Goal: Information Seeking & Learning: Learn about a topic

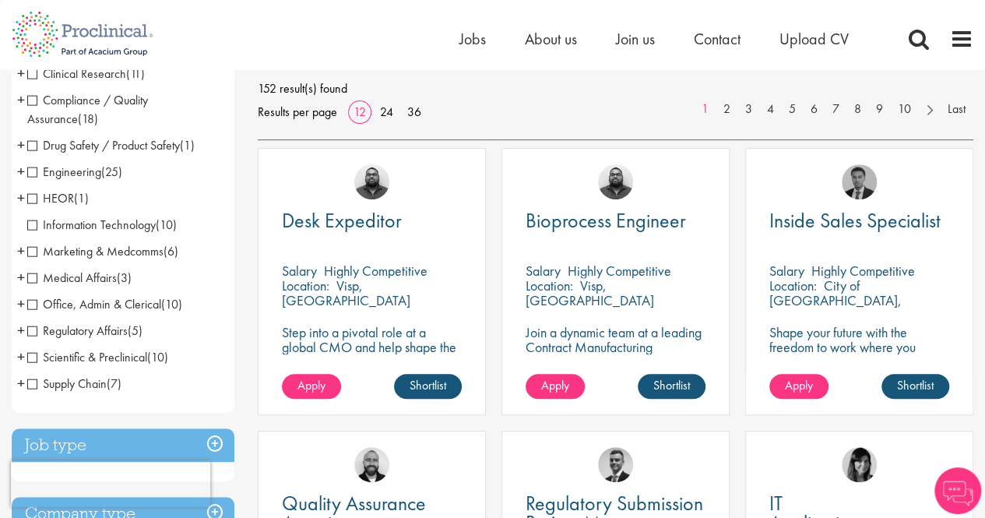
scroll to position [234, 0]
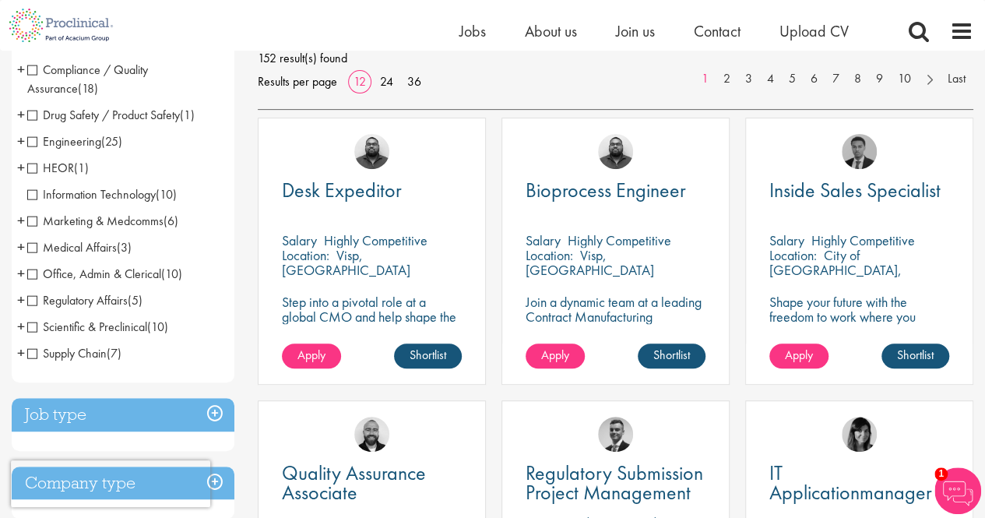
click at [33, 301] on span "Regulatory Affairs" at bounding box center [77, 300] width 100 height 16
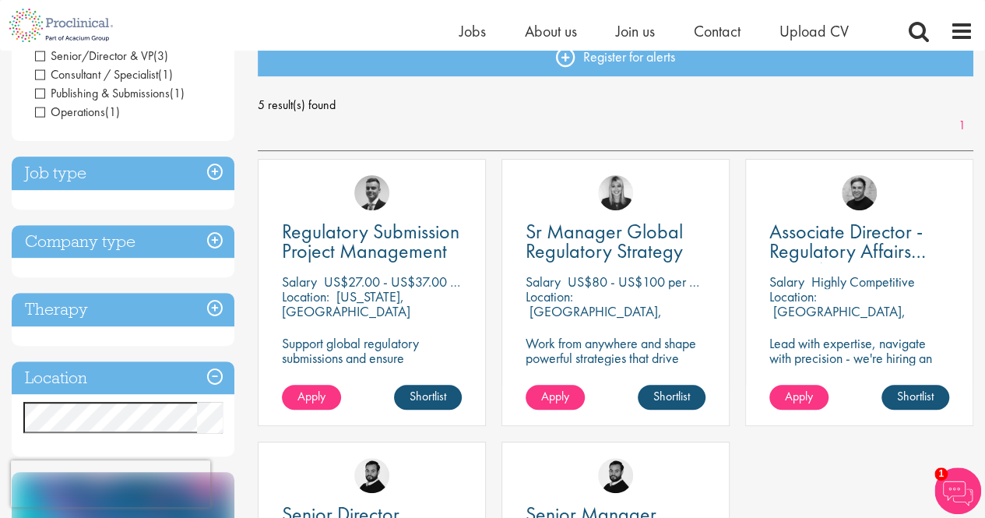
scroll to position [234, 0]
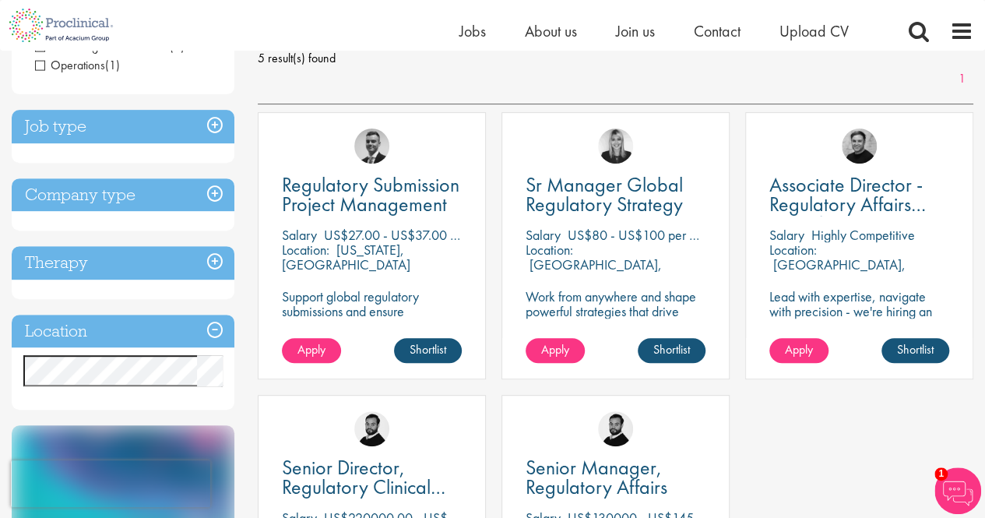
click at [213, 128] on h3 "Job type" at bounding box center [123, 126] width 223 height 33
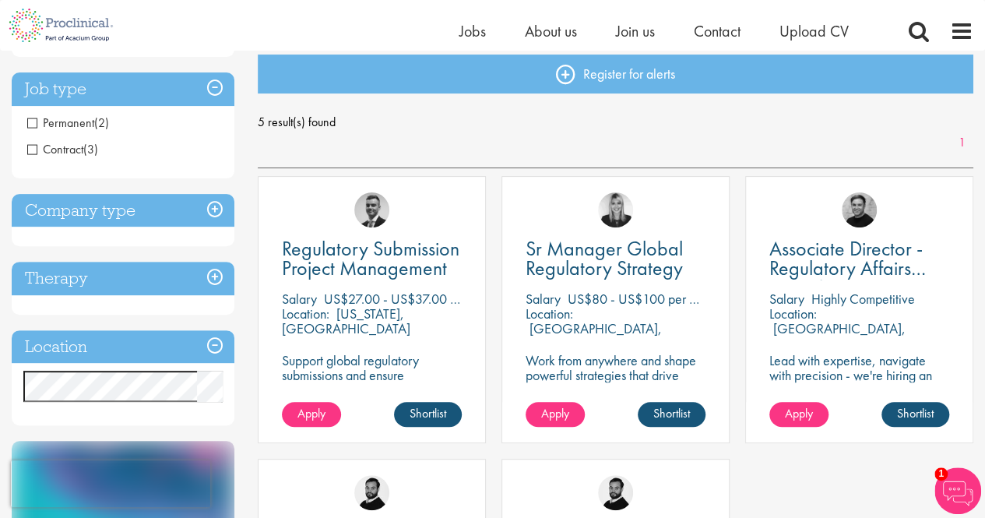
scroll to position [156, 0]
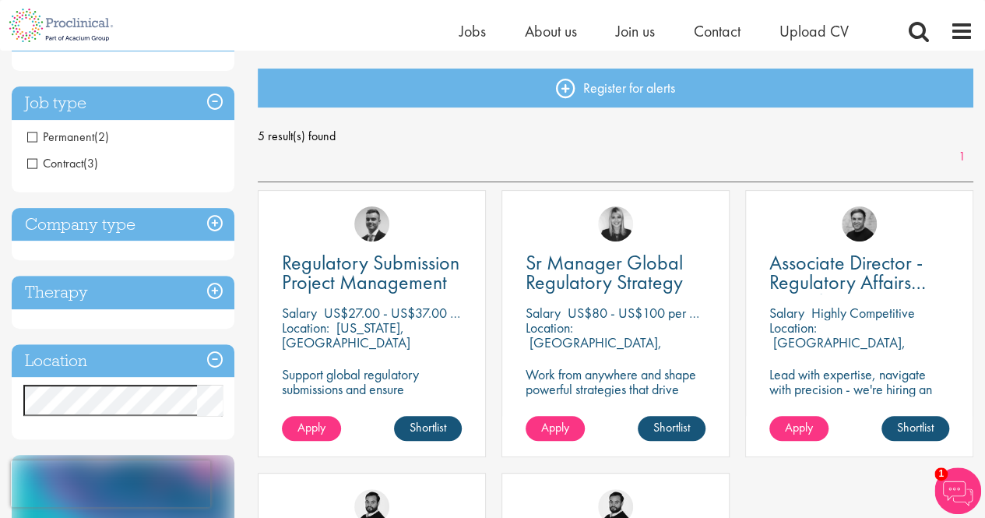
click at [213, 220] on h3 "Company type" at bounding box center [123, 224] width 223 height 33
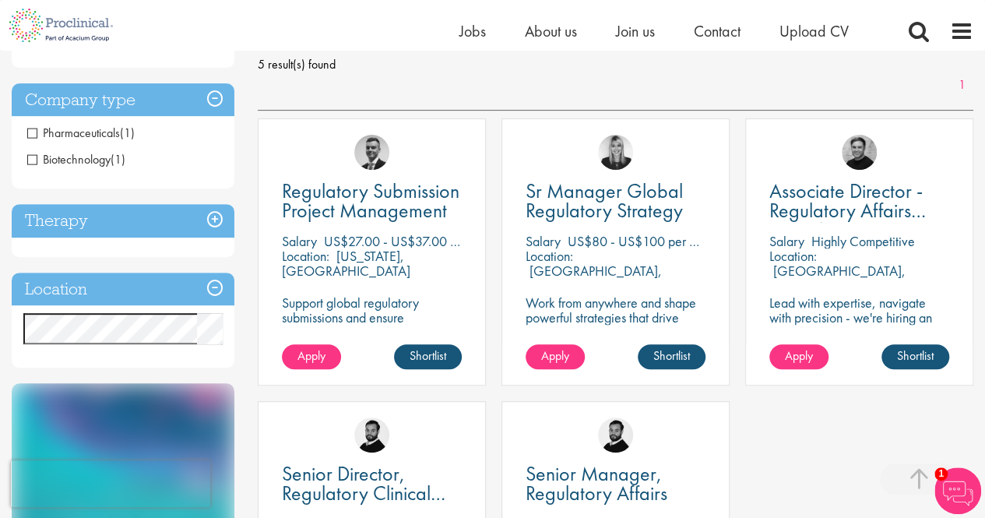
scroll to position [311, 0]
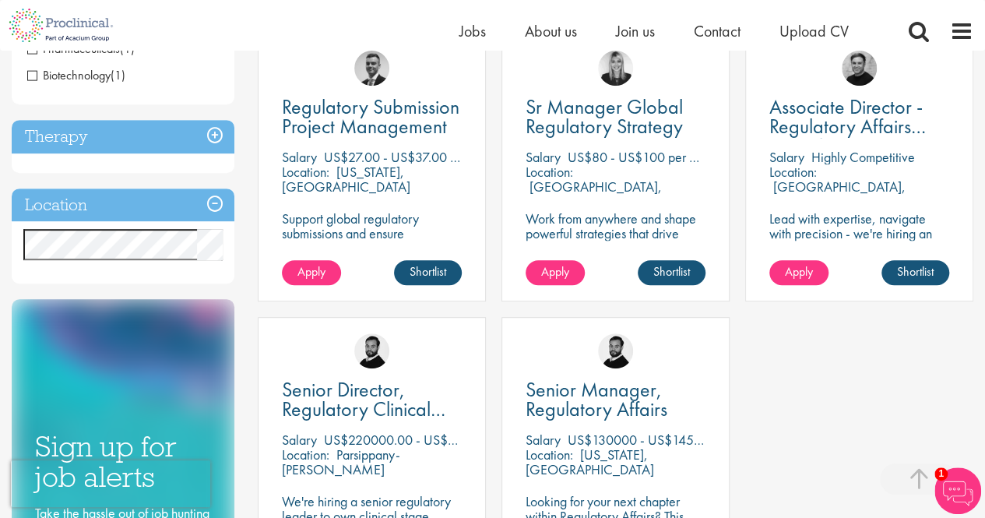
click at [216, 205] on h3 "Location" at bounding box center [123, 204] width 223 height 33
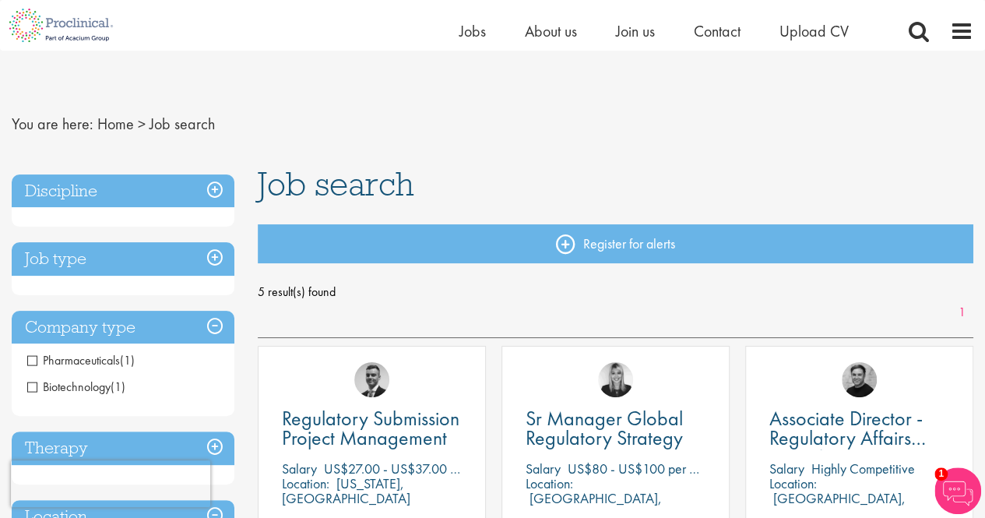
scroll to position [78, 0]
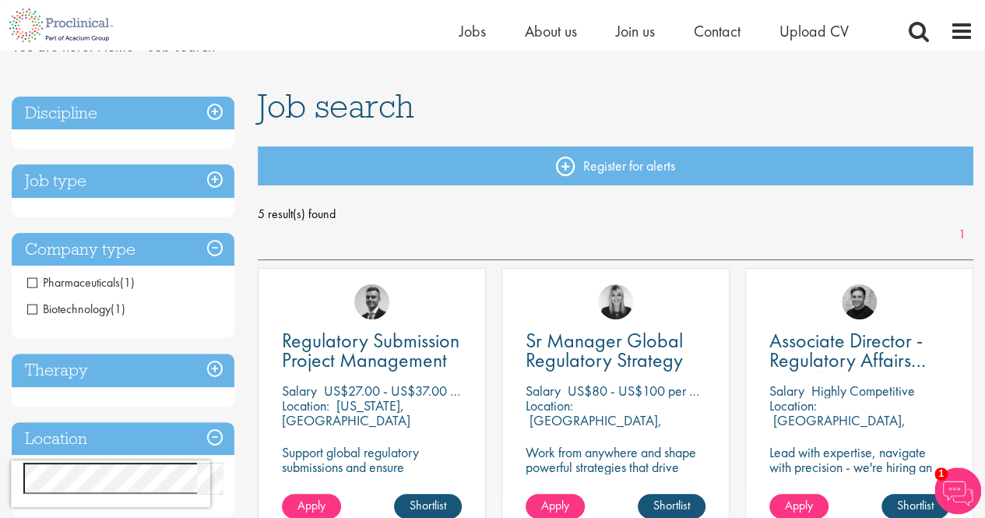
click at [216, 111] on h3 "Discipline" at bounding box center [123, 113] width 223 height 33
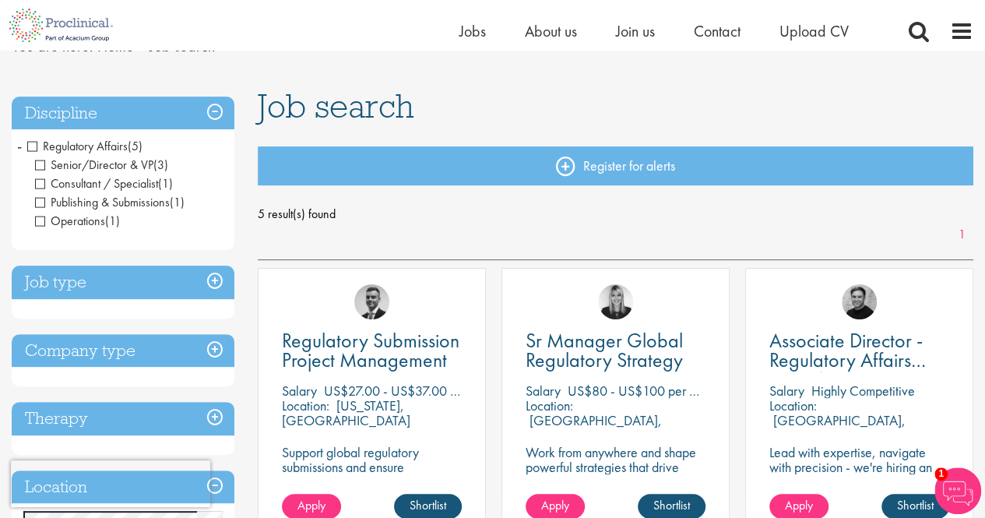
click at [35, 142] on span "Regulatory Affairs" at bounding box center [77, 146] width 100 height 16
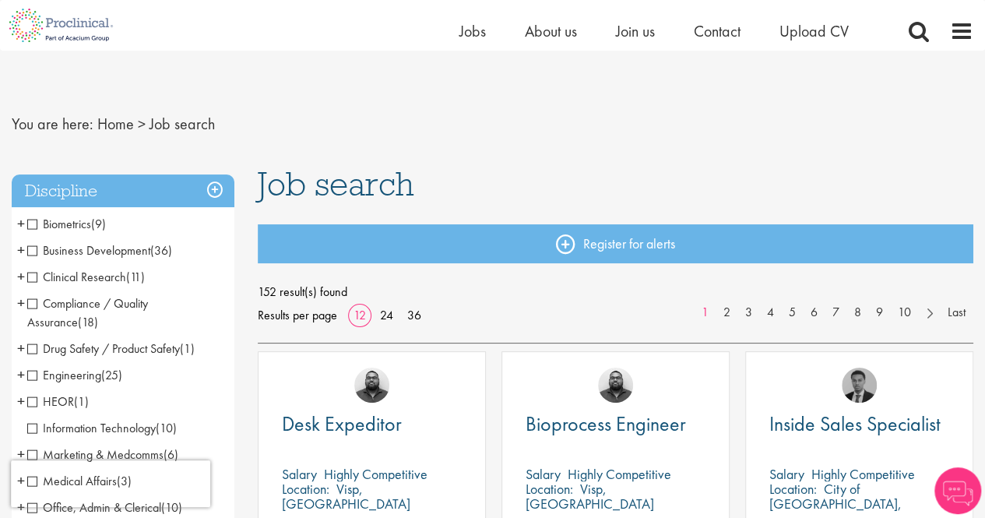
scroll to position [78, 0]
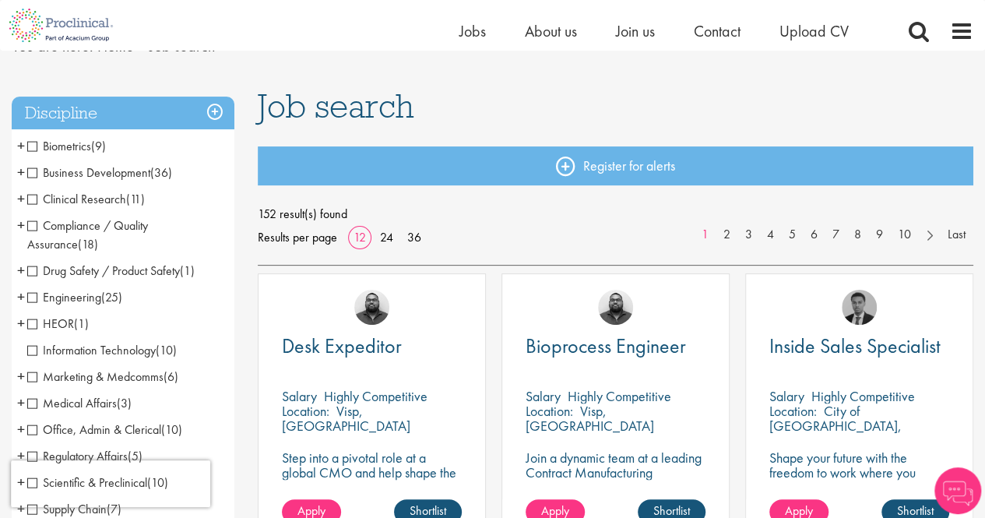
click at [31, 198] on span "Clinical Research" at bounding box center [76, 199] width 99 height 16
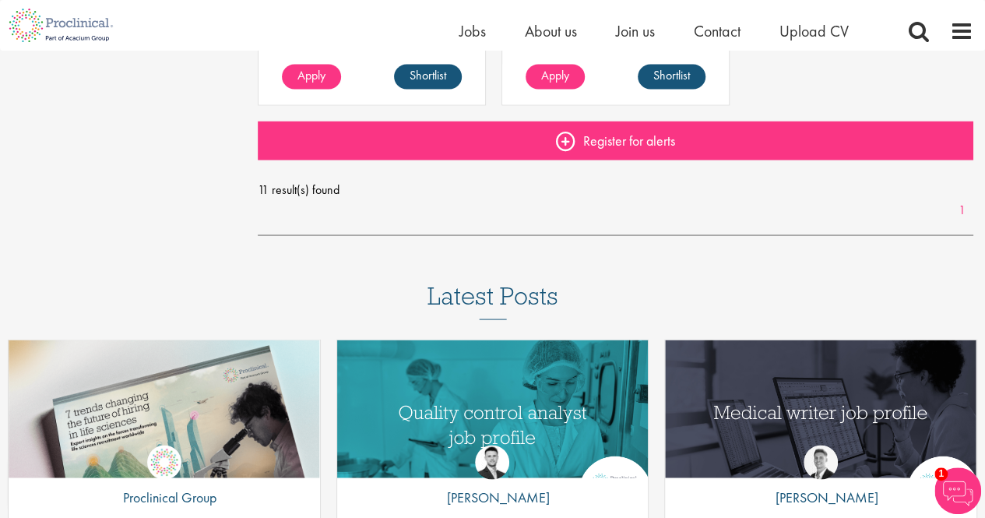
scroll to position [1402, 0]
